Goal: Task Accomplishment & Management: Manage account settings

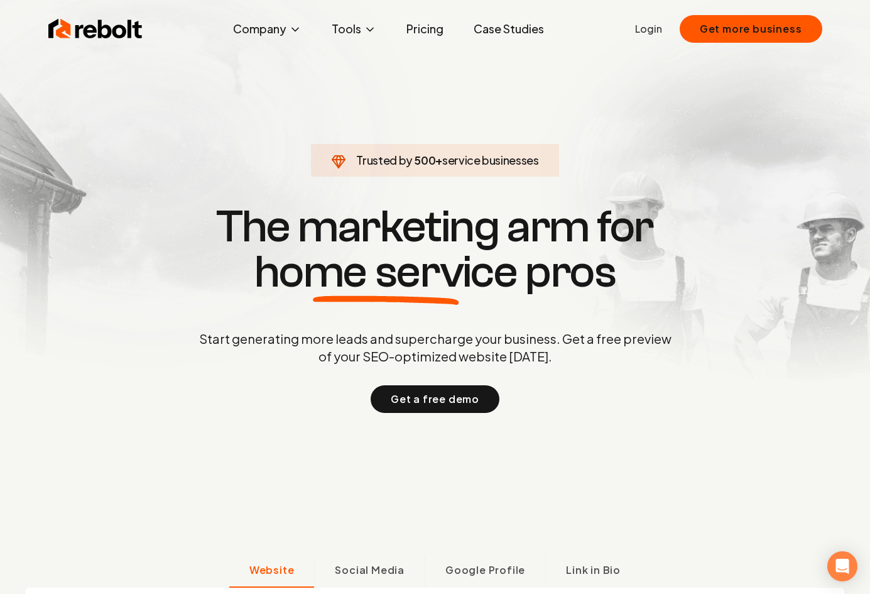
click at [659, 30] on link "Login" at bounding box center [648, 28] width 27 height 15
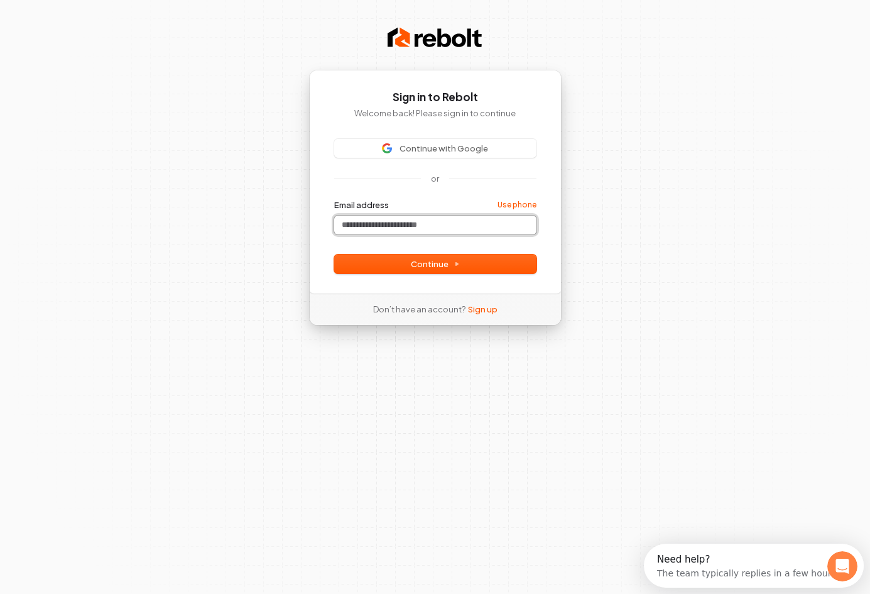
click at [397, 224] on input "Email address" at bounding box center [435, 224] width 202 height 19
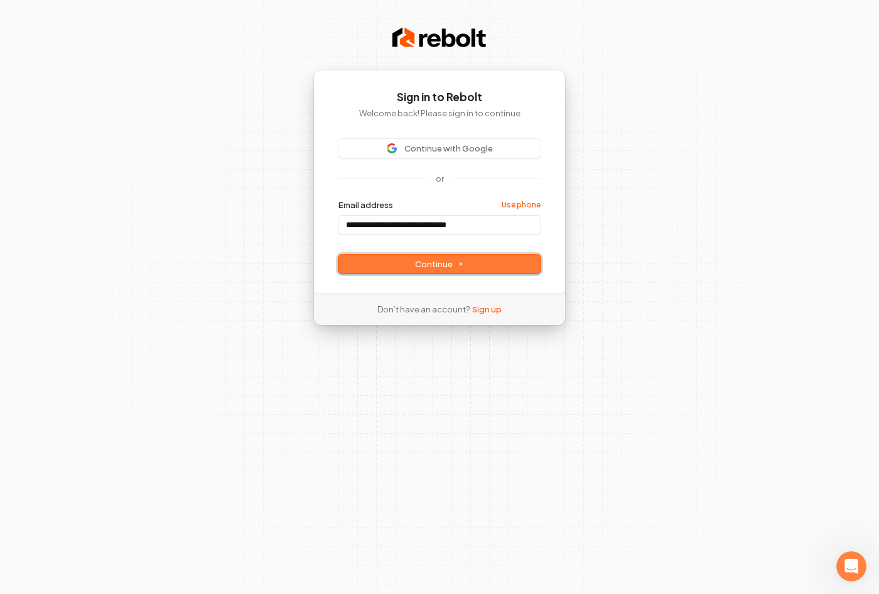
click at [450, 264] on span "Continue" at bounding box center [439, 263] width 49 height 11
type input "**********"
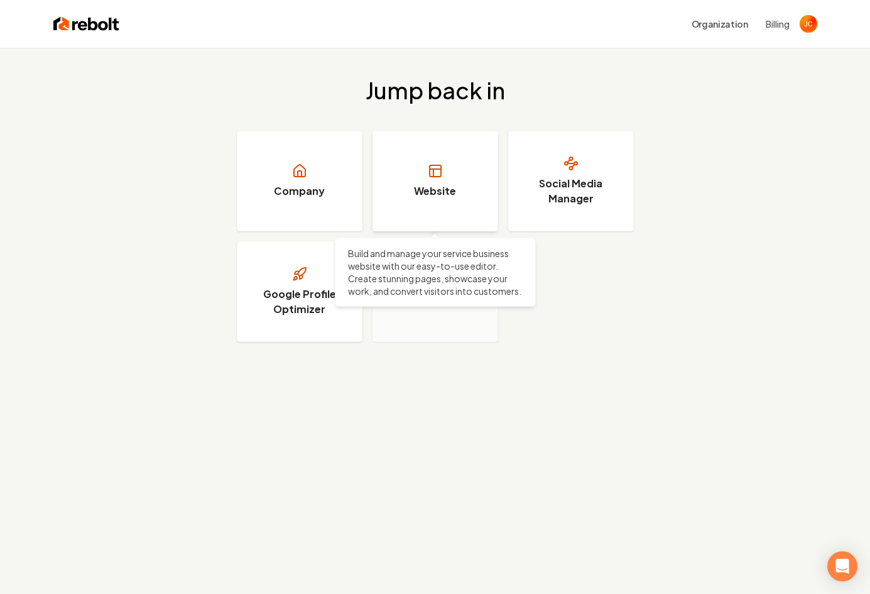
click at [439, 188] on h3 "Website" at bounding box center [435, 190] width 42 height 15
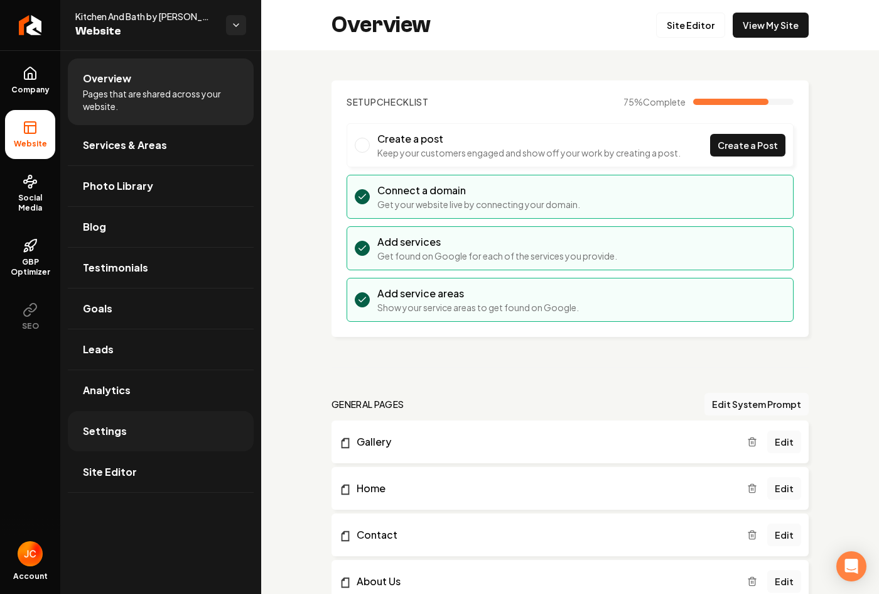
click at [113, 434] on span "Settings" at bounding box center [105, 430] width 44 height 15
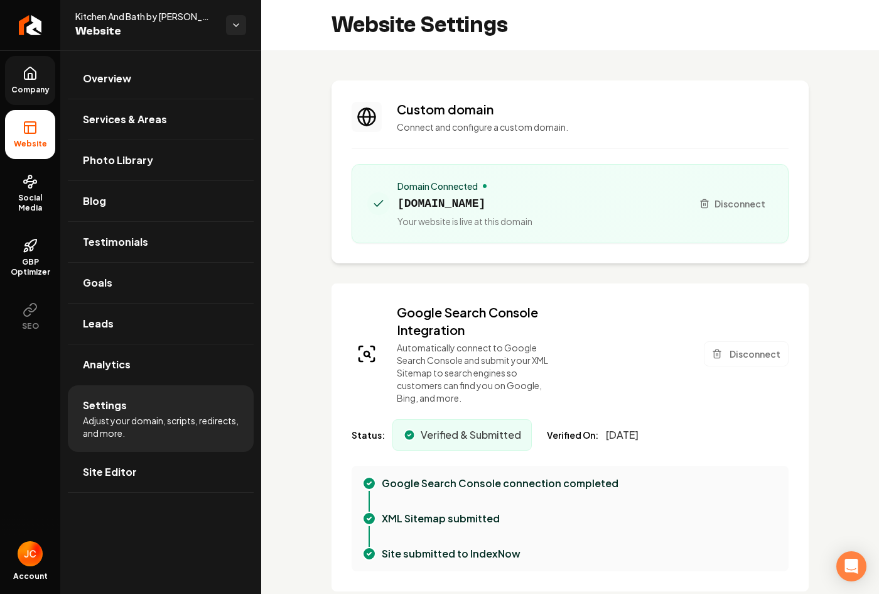
click at [41, 82] on link "Company" at bounding box center [30, 80] width 50 height 49
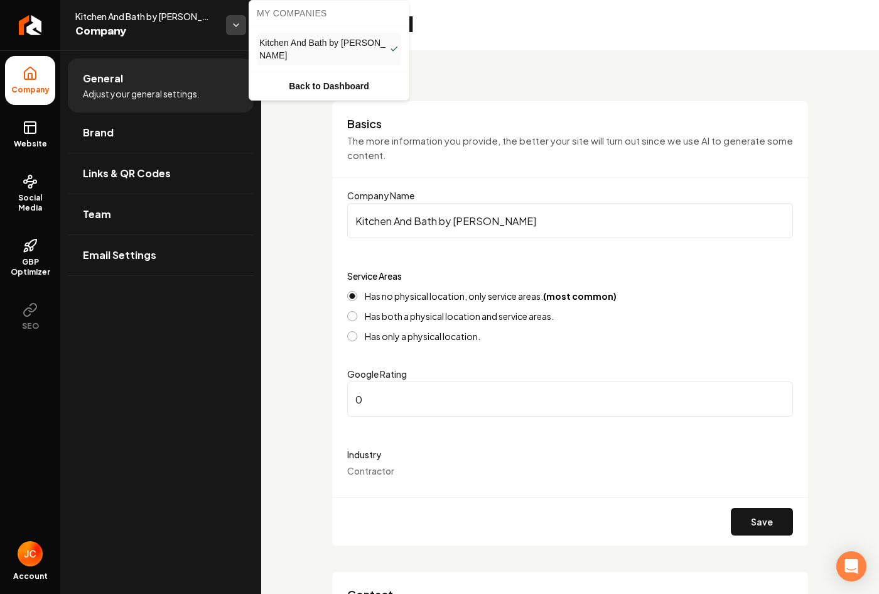
click at [234, 30] on html "Company Website Social Media GBP Optimizer SEO Account Kitchen And Bath by JC C…" at bounding box center [439, 297] width 879 height 594
click at [168, 89] on html "Company Website Social Media GBP Optimizer SEO Account Kitchen And Bath by JC C…" at bounding box center [439, 297] width 879 height 594
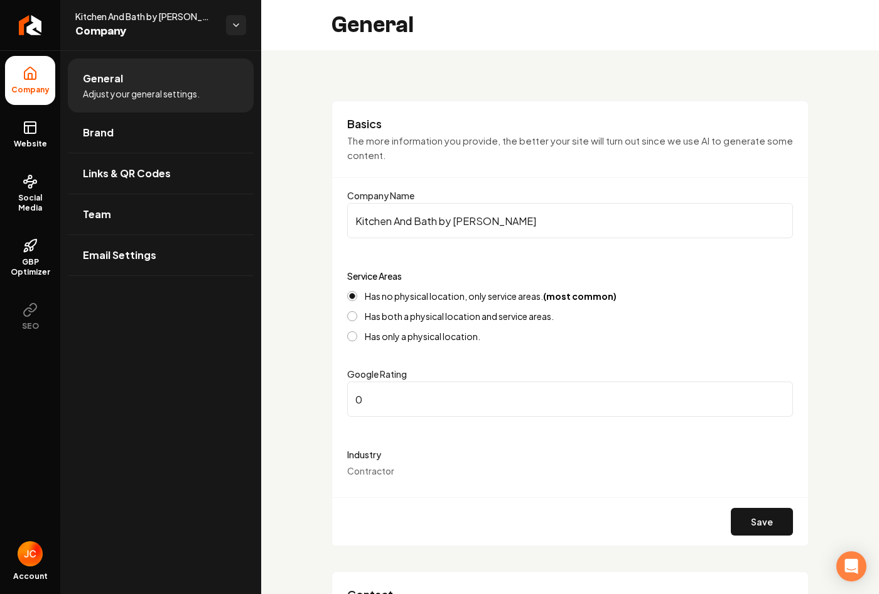
click at [168, 89] on span "Adjust your general settings." at bounding box center [141, 93] width 117 height 13
click at [104, 83] on span "General" at bounding box center [103, 78] width 40 height 15
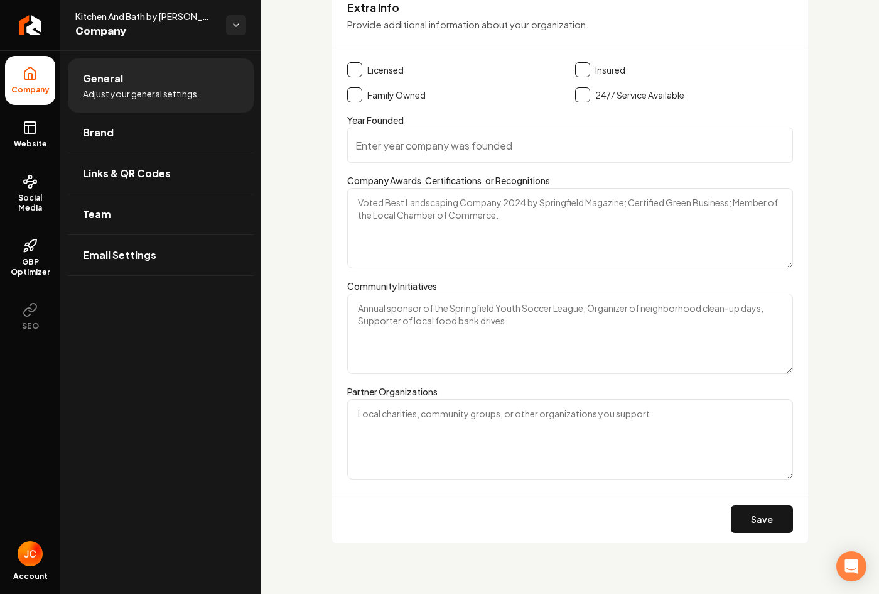
scroll to position [1707, 0]
click at [30, 80] on icon at bounding box center [30, 73] width 15 height 15
click at [32, 141] on span "Website" at bounding box center [30, 144] width 43 height 10
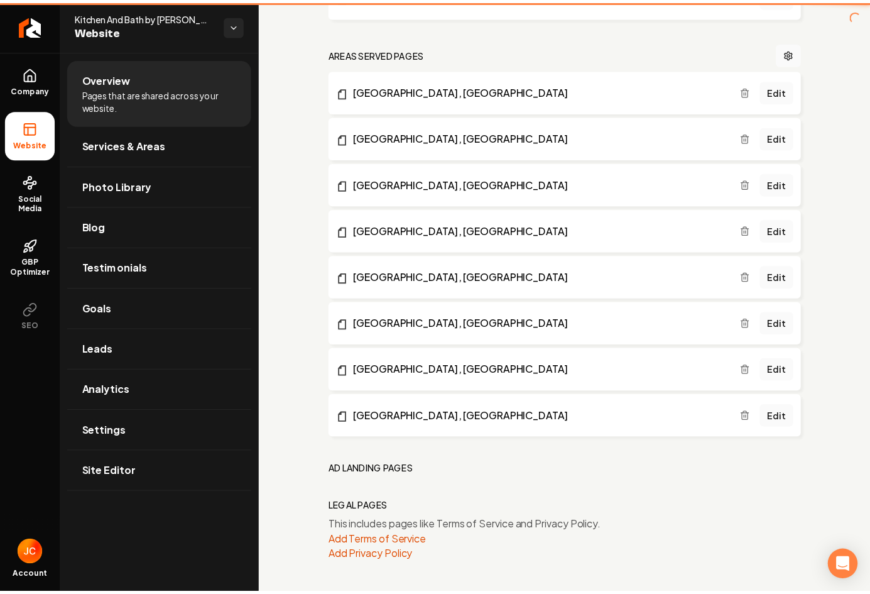
scroll to position [774, 0]
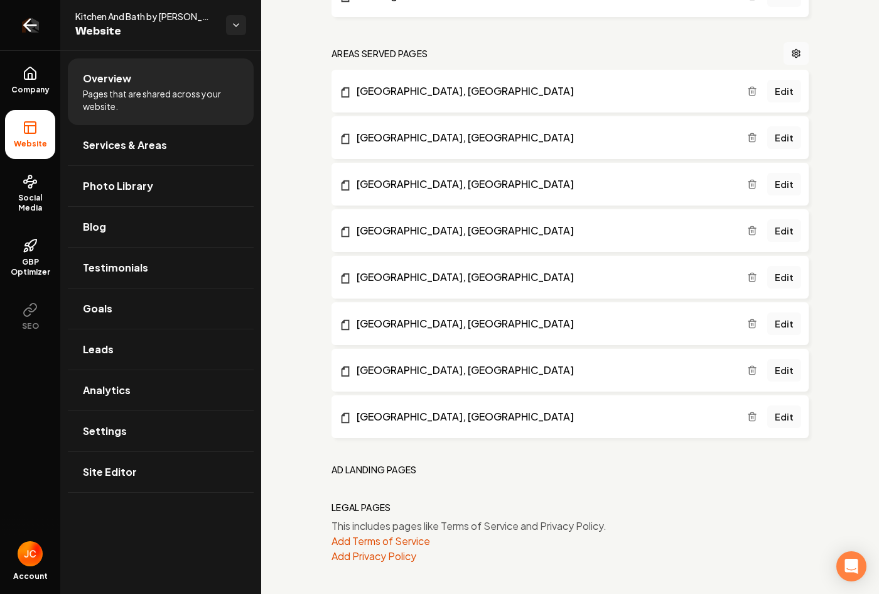
click at [30, 36] on link "Return to dashboard" at bounding box center [30, 25] width 60 height 50
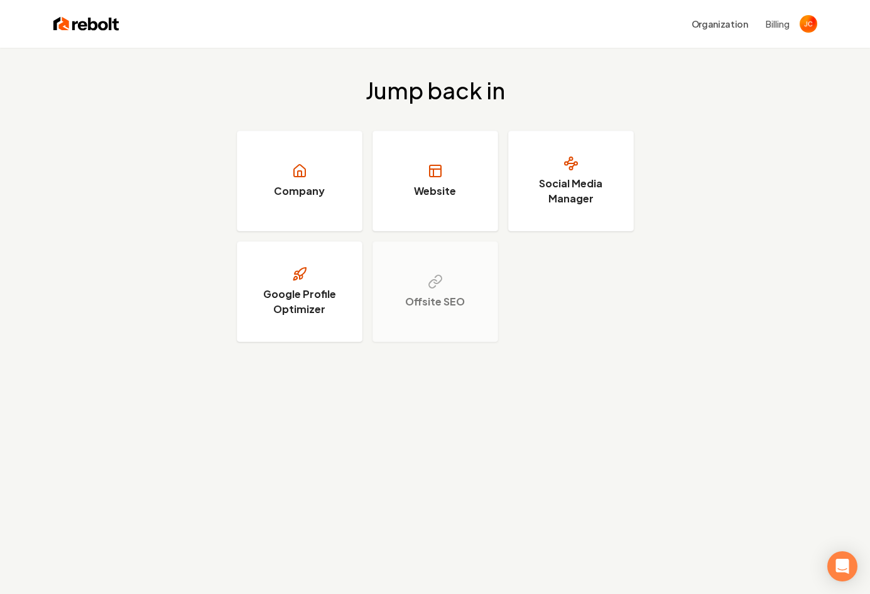
click at [781, 23] on button "Billing" at bounding box center [778, 24] width 24 height 13
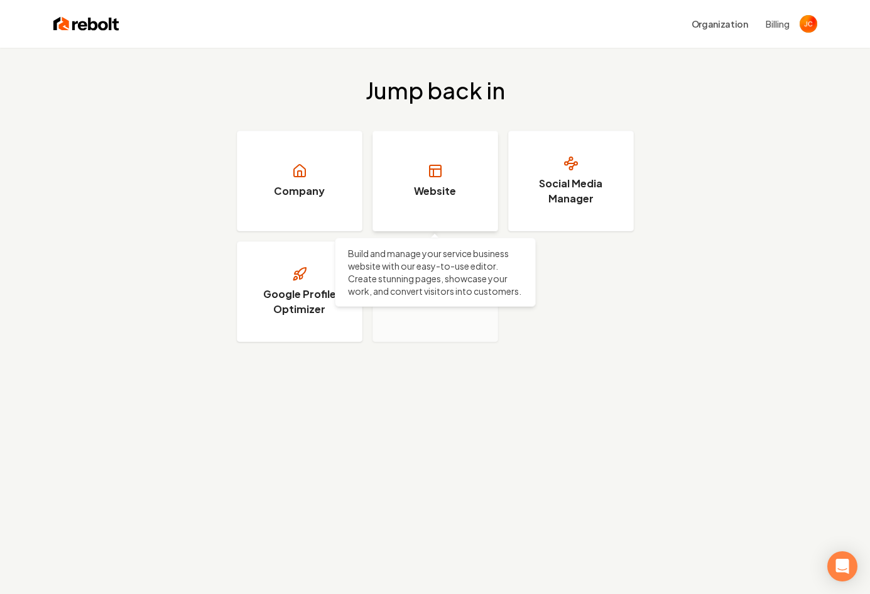
click at [420, 176] on link "Website" at bounding box center [435, 181] width 126 height 100
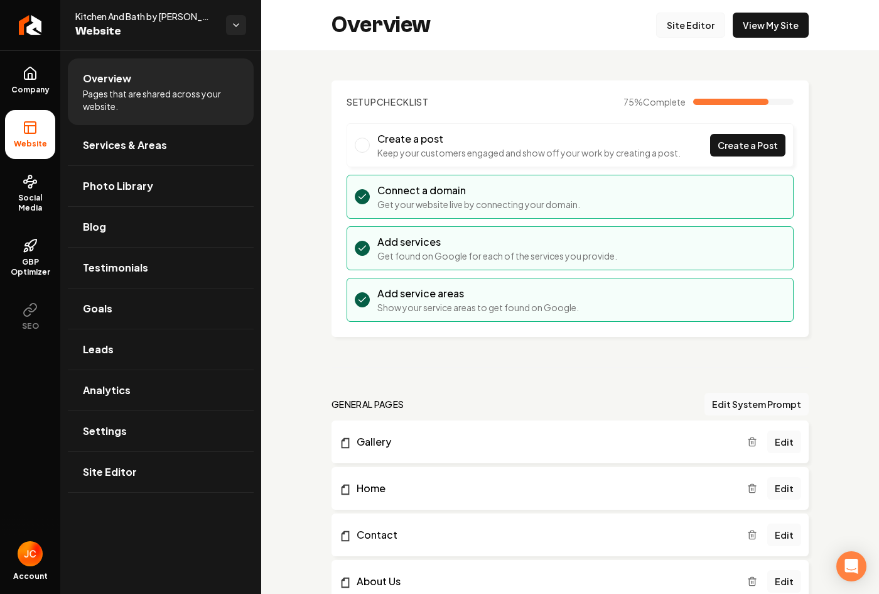
click at [683, 28] on link "Site Editor" at bounding box center [690, 25] width 69 height 25
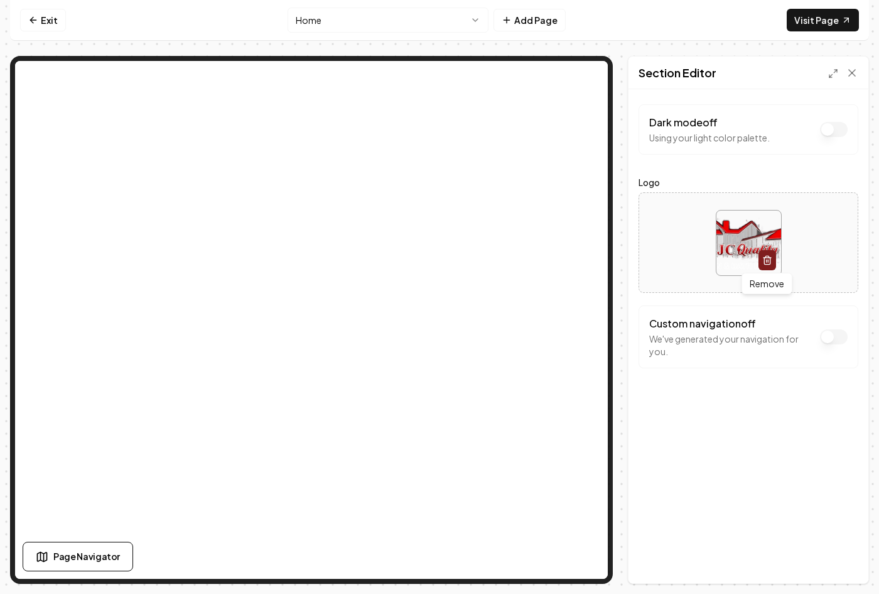
click at [770, 260] on icon "button" at bounding box center [767, 261] width 6 height 7
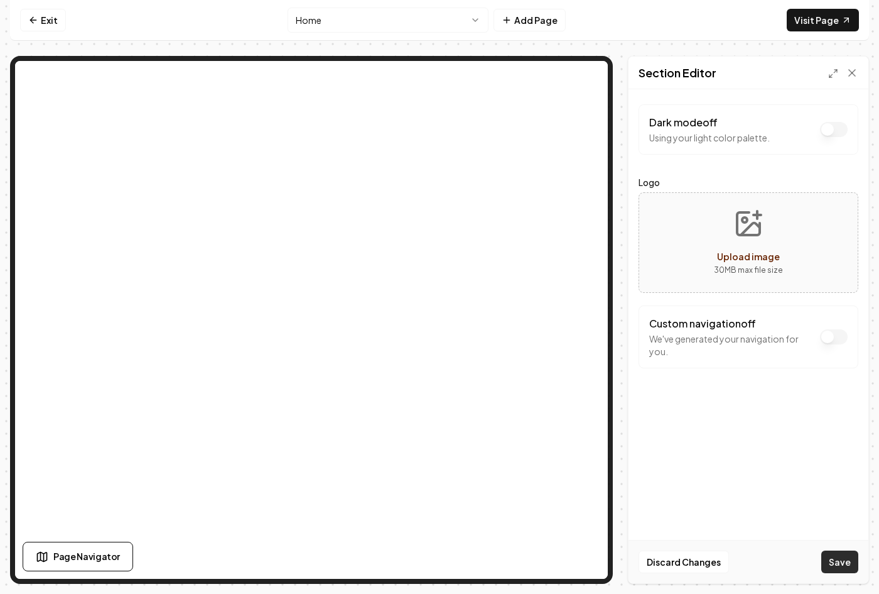
click at [842, 558] on button "Save" at bounding box center [840, 561] width 37 height 23
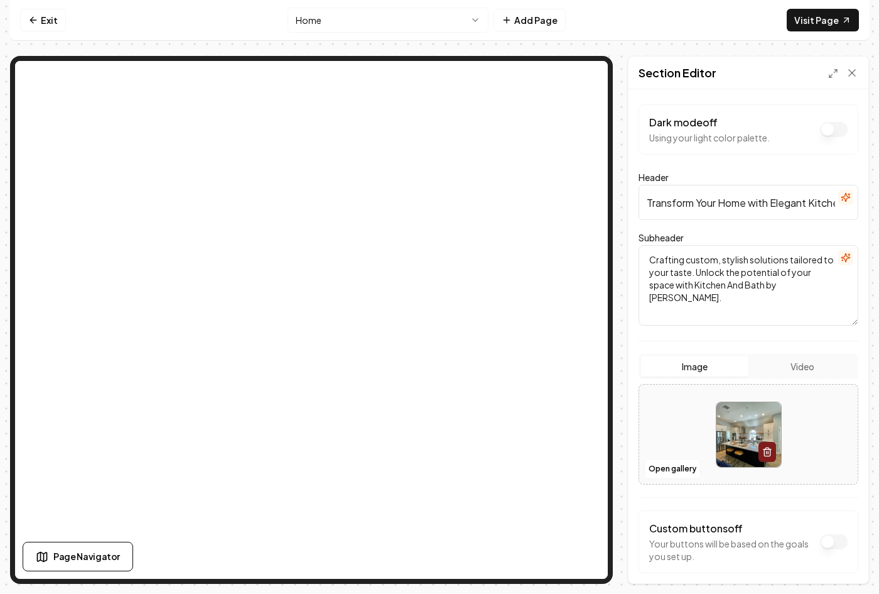
click at [682, 368] on button "Image" at bounding box center [694, 366] width 107 height 20
click at [828, 131] on button "Dark mode off" at bounding box center [834, 129] width 28 height 15
click at [839, 569] on button "Save" at bounding box center [840, 561] width 37 height 23
click at [816, 139] on div "Dark mode on Using your dark color palette." at bounding box center [748, 129] width 198 height 29
click at [821, 128] on button "Dark mode on" at bounding box center [834, 129] width 28 height 15
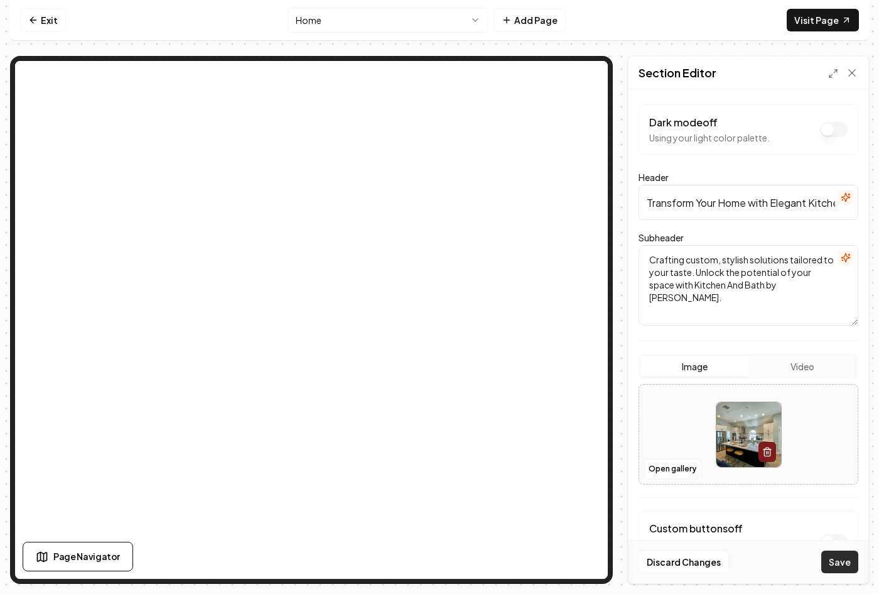
click at [835, 558] on button "Save" at bounding box center [840, 561] width 37 height 23
click at [854, 72] on icon at bounding box center [852, 73] width 13 height 13
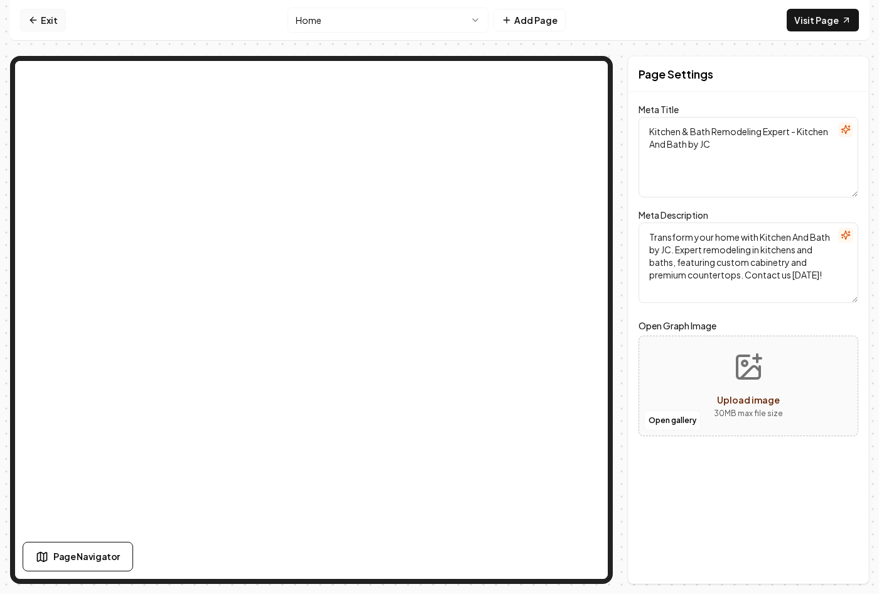
click at [35, 20] on icon at bounding box center [33, 20] width 6 height 0
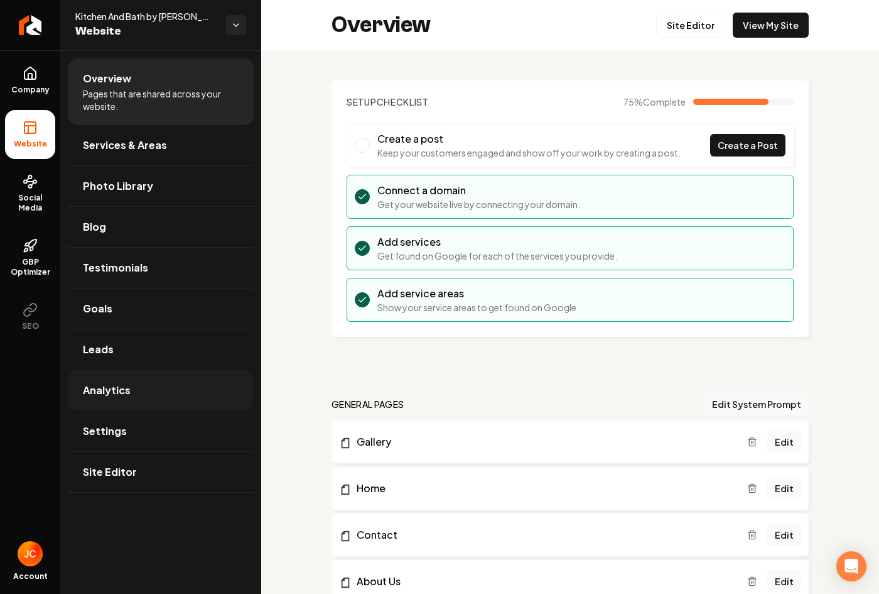
click at [100, 389] on span "Analytics" at bounding box center [107, 390] width 48 height 15
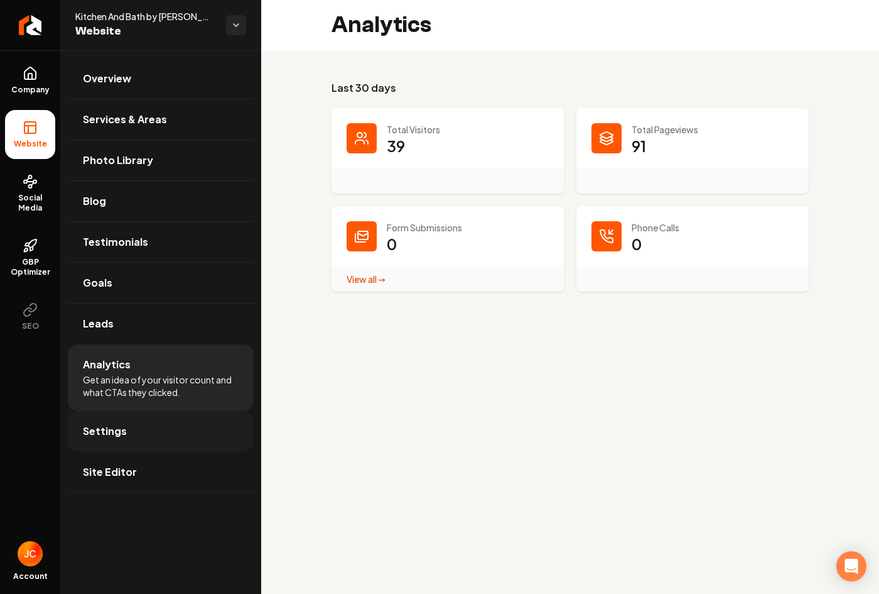
click at [97, 431] on span "Settings" at bounding box center [105, 430] width 44 height 15
